Goal: Information Seeking & Learning: Learn about a topic

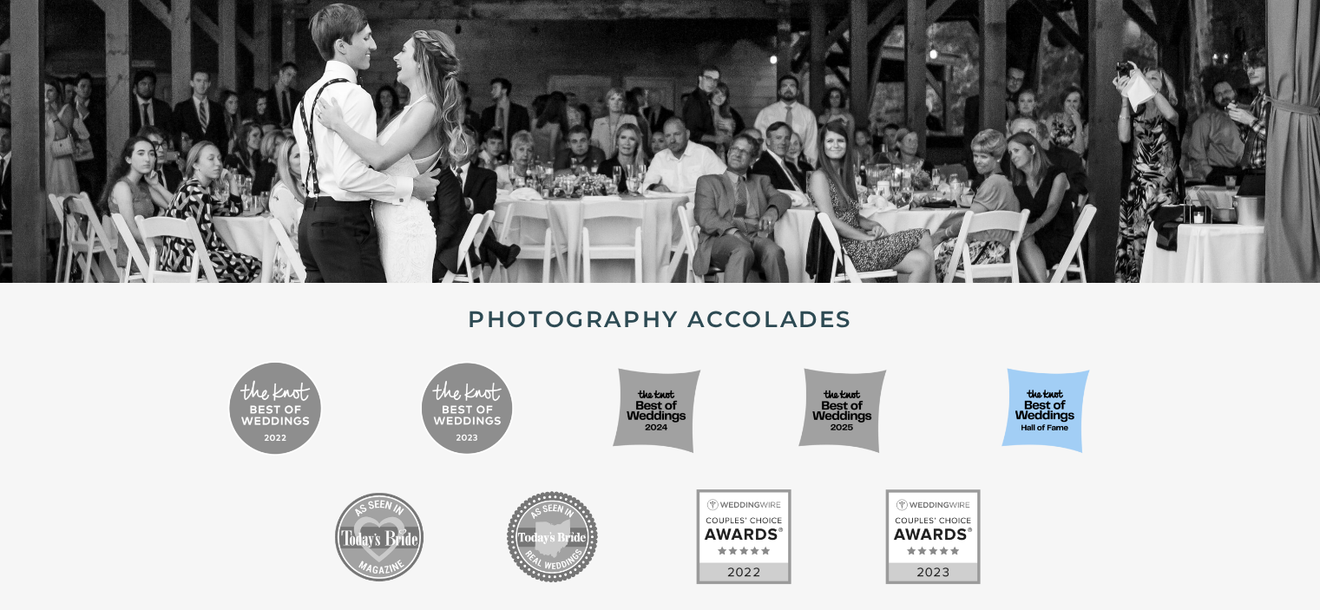
scroll to position [1459, 0]
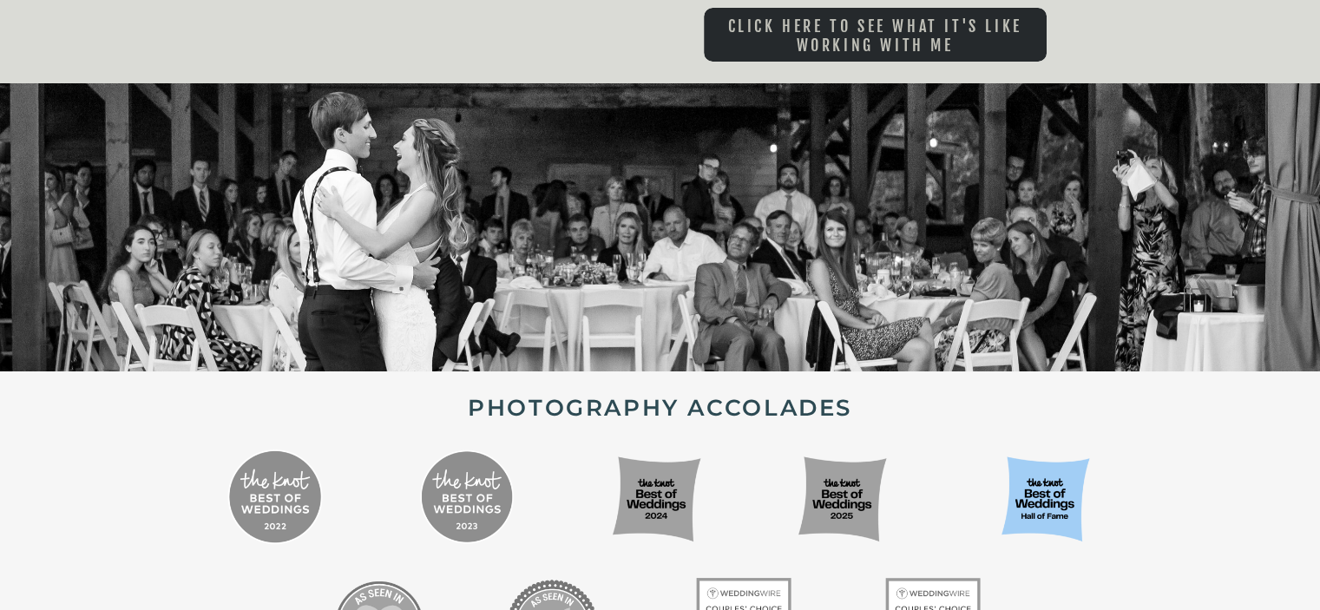
click at [860, 37] on p "CLICK HERE to see what it's like working with me" at bounding box center [875, 27] width 343 height 20
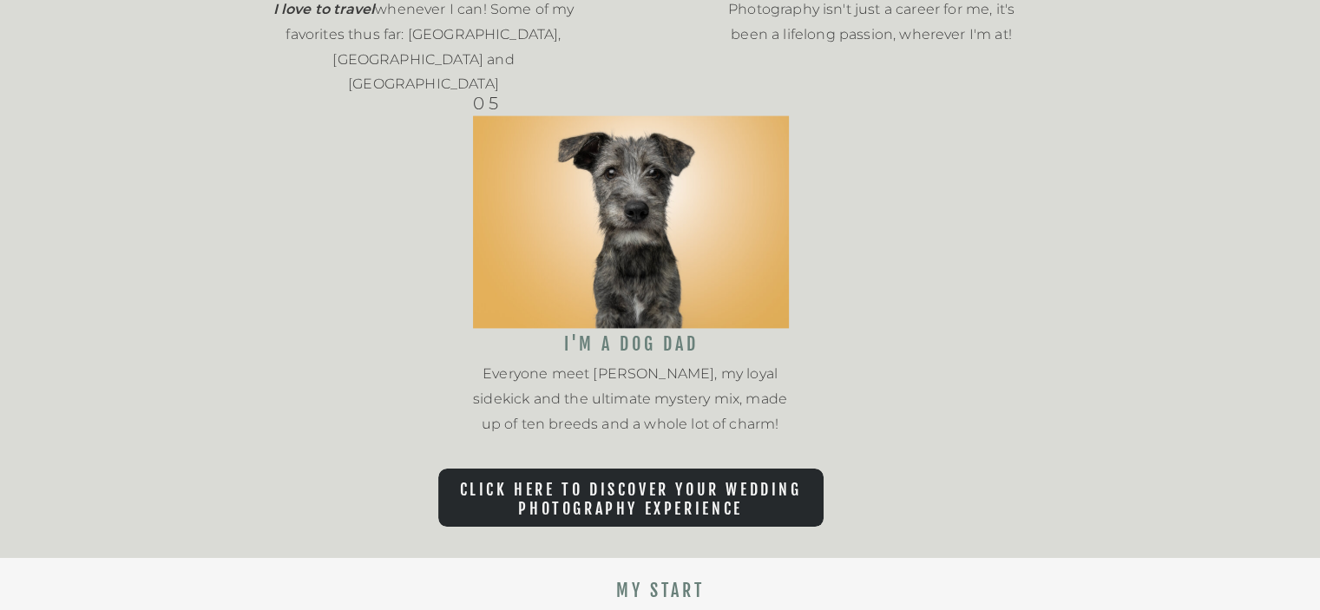
scroll to position [7085, 0]
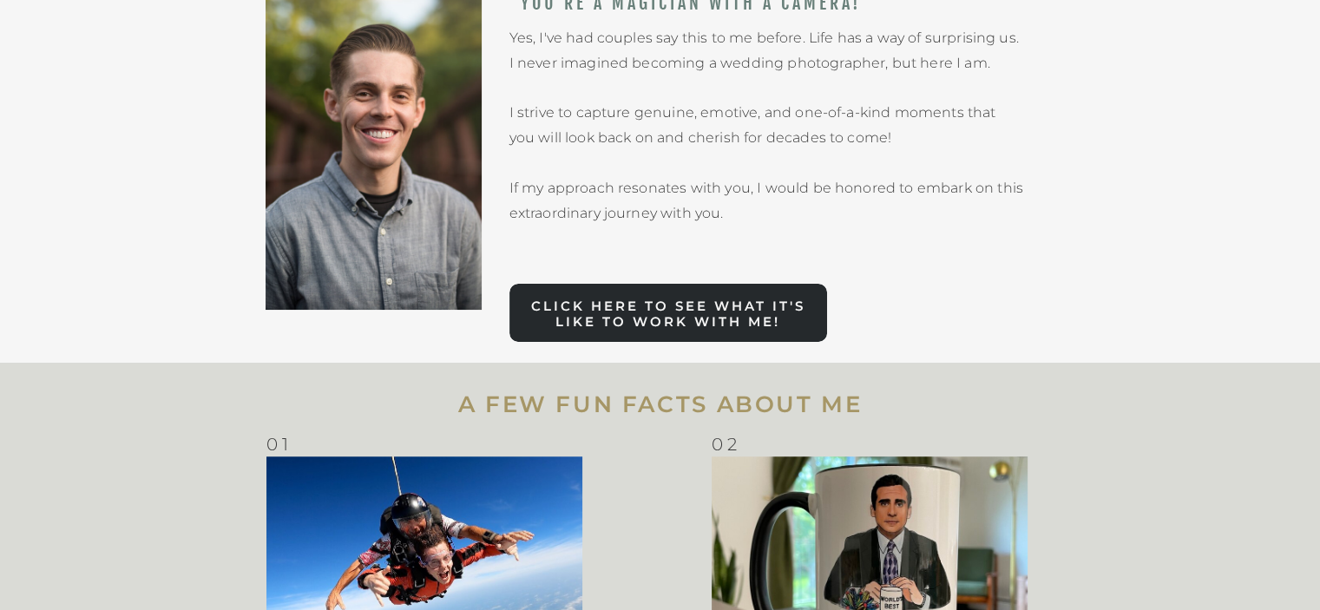
scroll to position [0, 0]
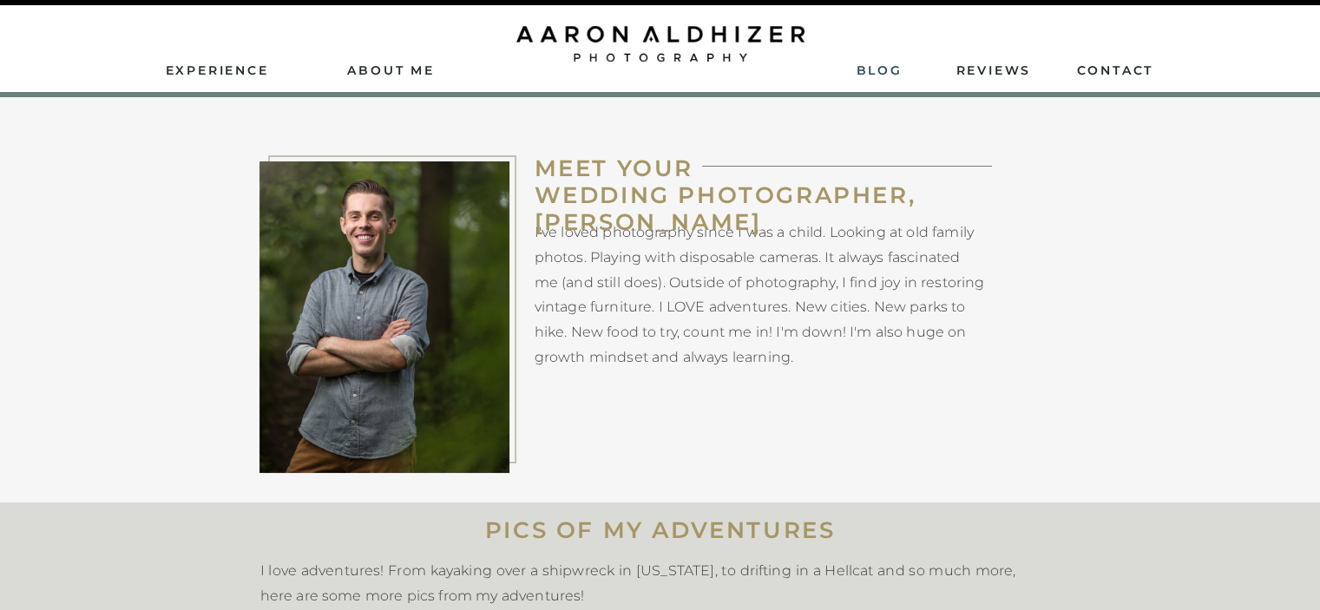
click at [885, 76] on nav "Blog" at bounding box center [879, 70] width 45 height 16
click at [236, 72] on nav "Experience" at bounding box center [219, 70] width 106 height 16
